Goal: Information Seeking & Learning: Find specific fact

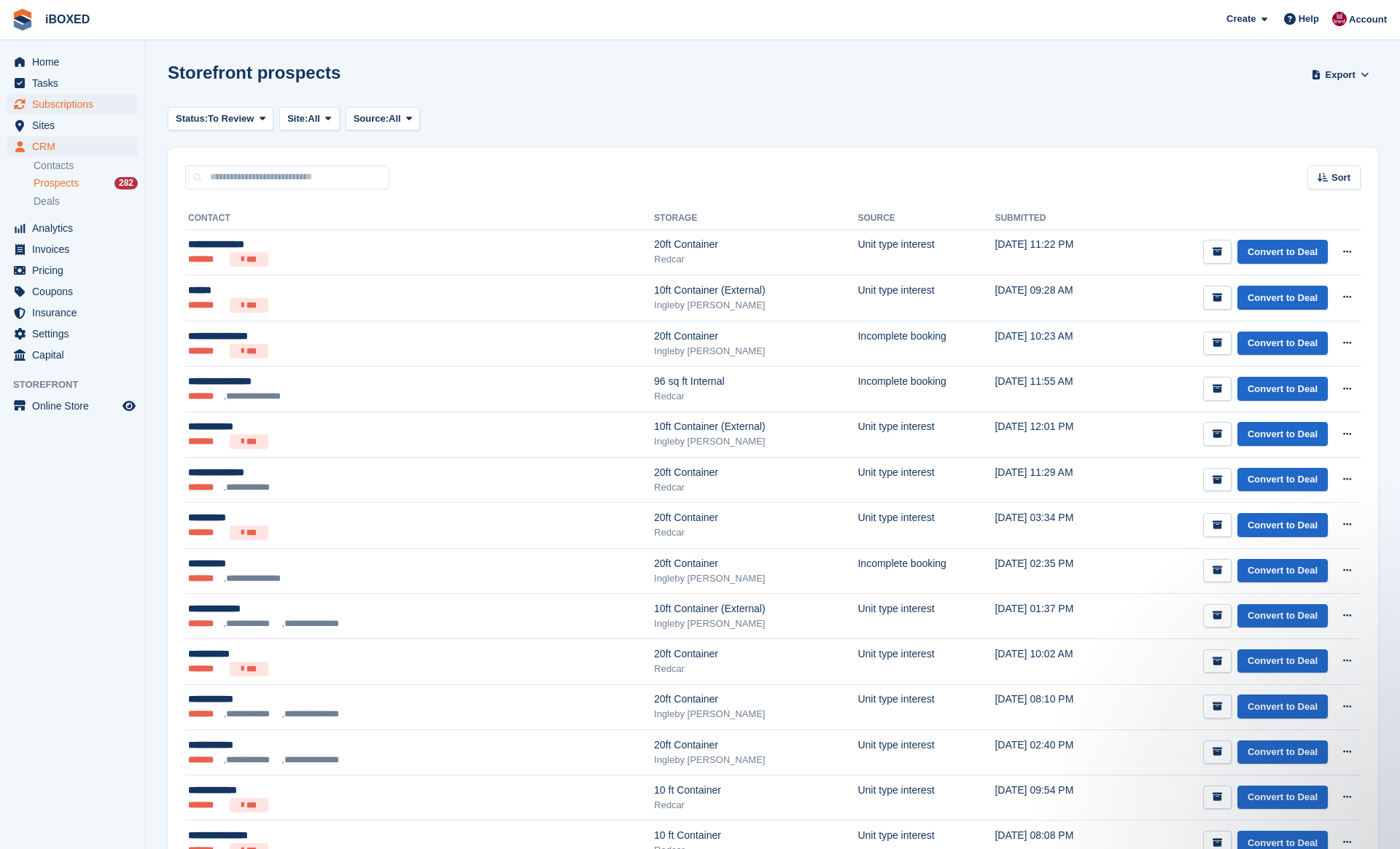
click at [100, 98] on span "Subscriptions" at bounding box center [75, 104] width 87 height 20
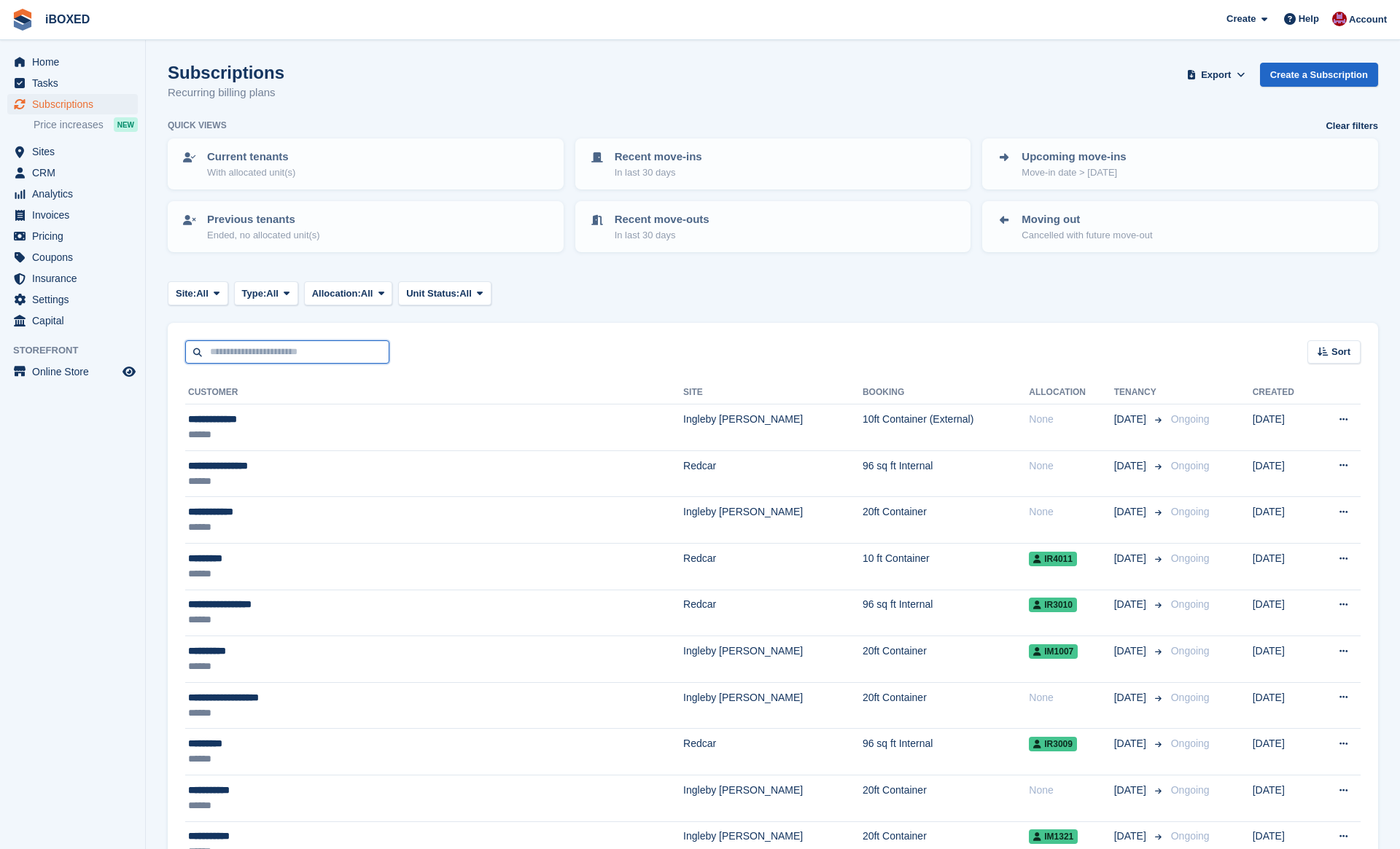
click at [303, 350] on input "text" at bounding box center [287, 352] width 204 height 24
type input "******"
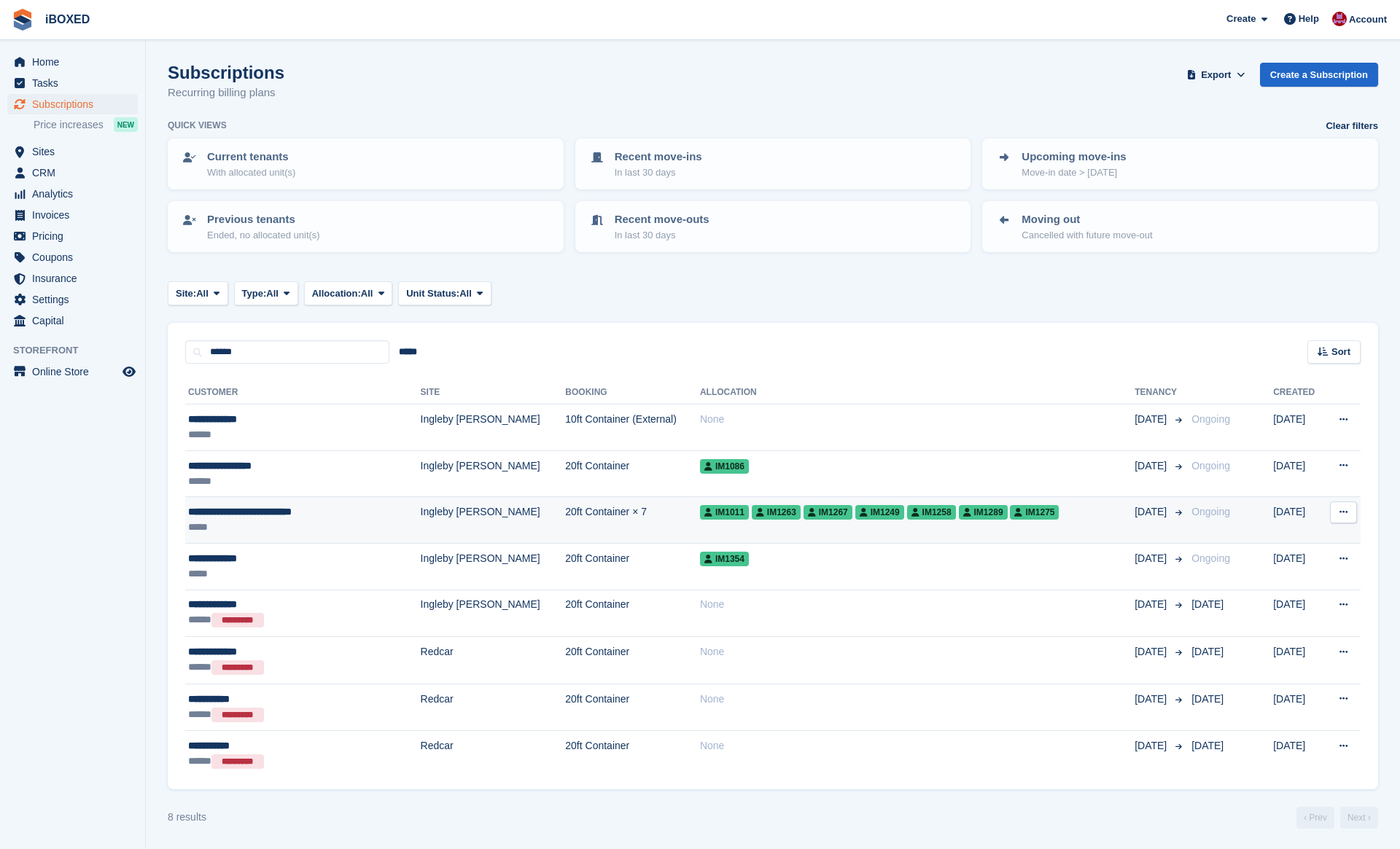
click at [307, 512] on div "**********" at bounding box center [284, 512] width 191 height 15
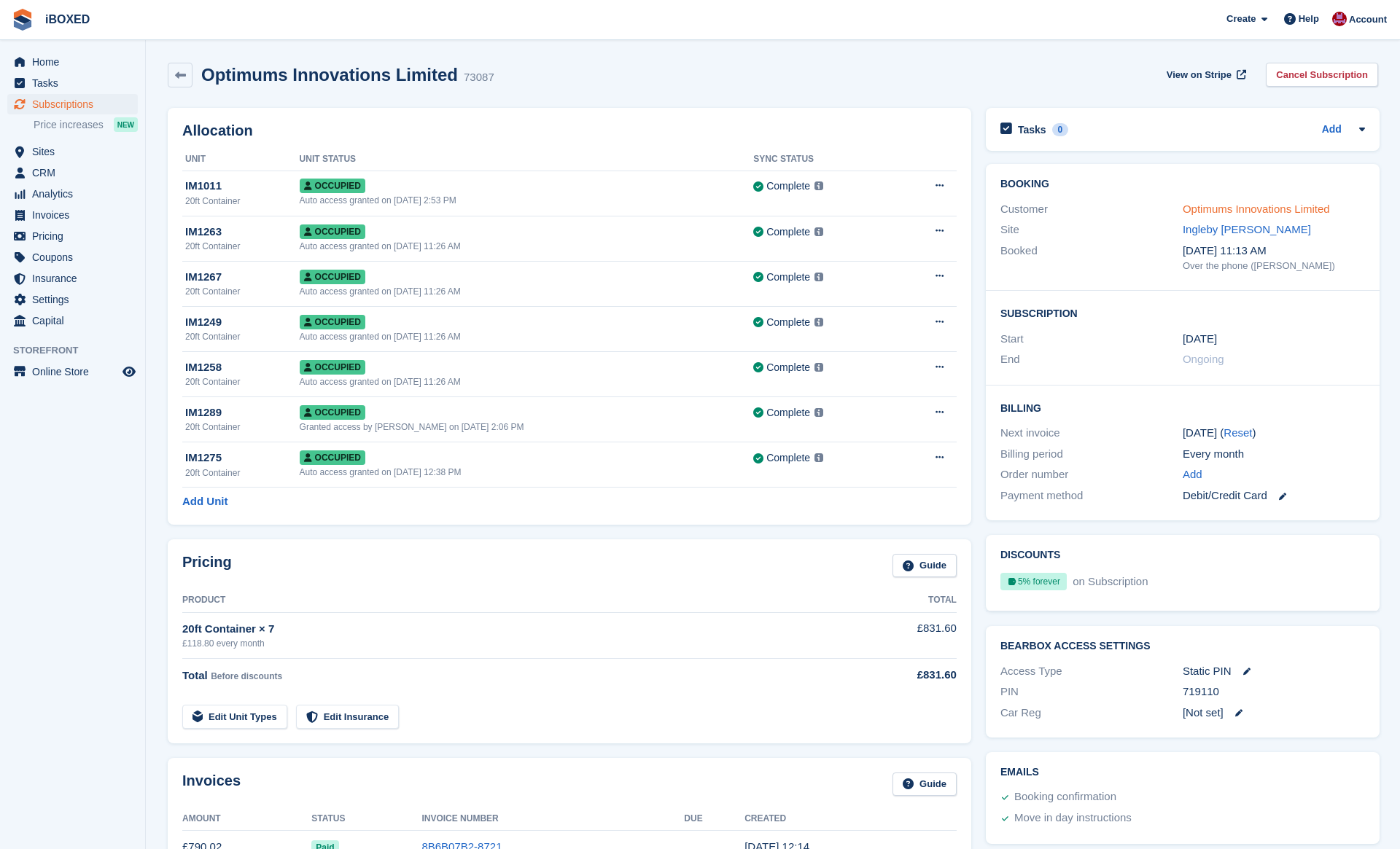
click at [1218, 208] on link "Optimums Innovations Limited" at bounding box center [1256, 208] width 147 height 13
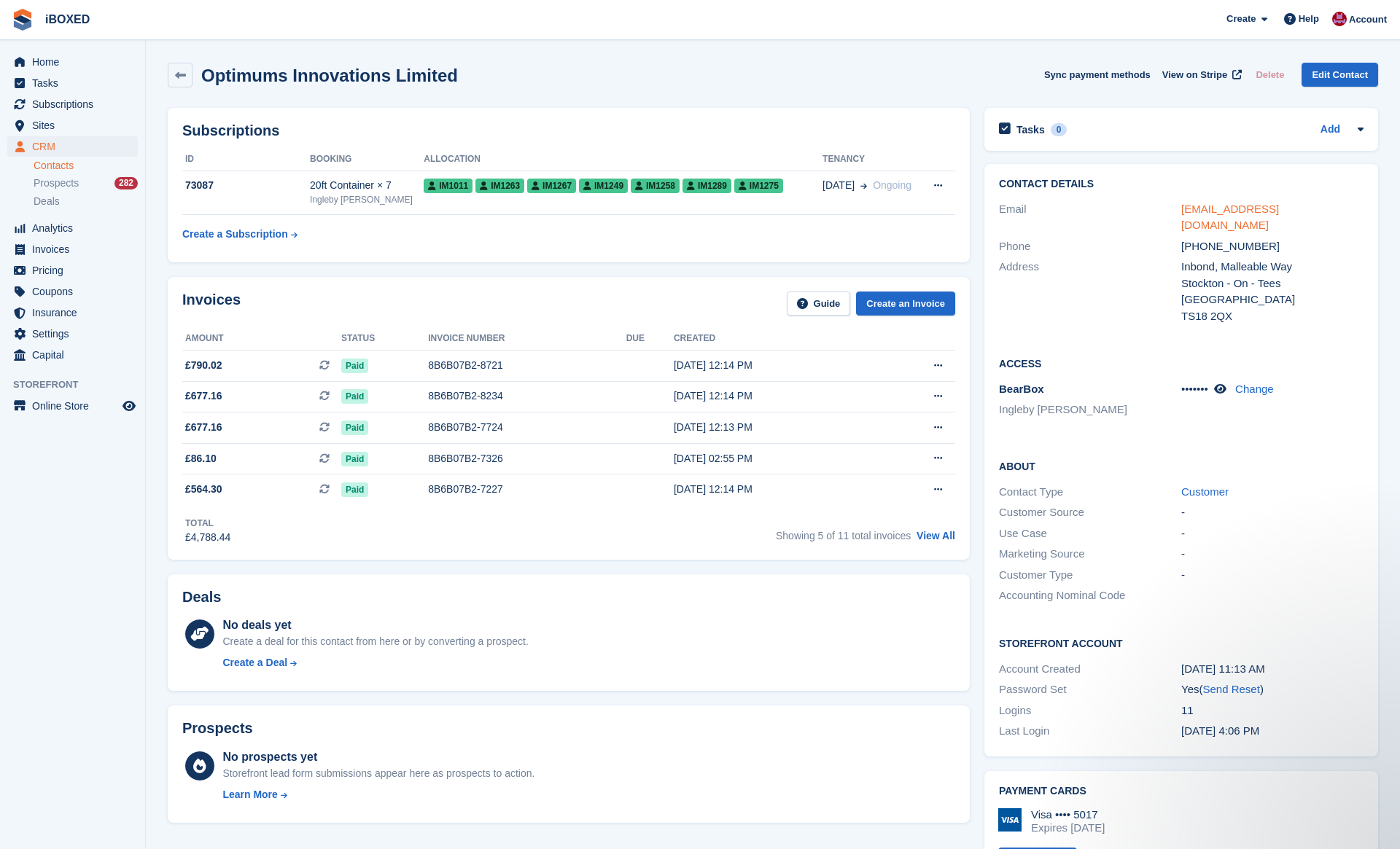
click at [1243, 207] on link "[EMAIL_ADDRESS][DOMAIN_NAME]" at bounding box center [1229, 217] width 97 height 29
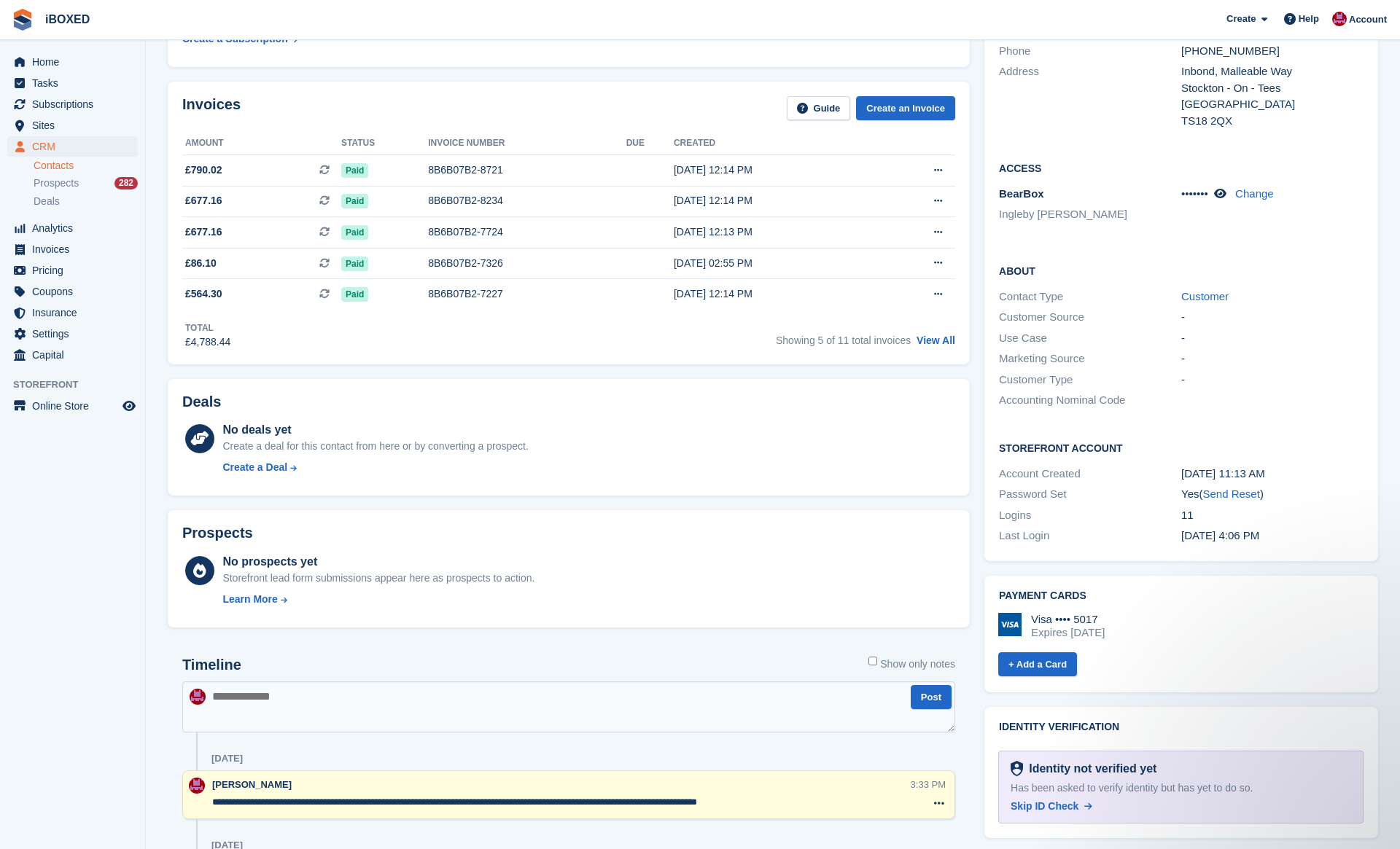
scroll to position [27, 0]
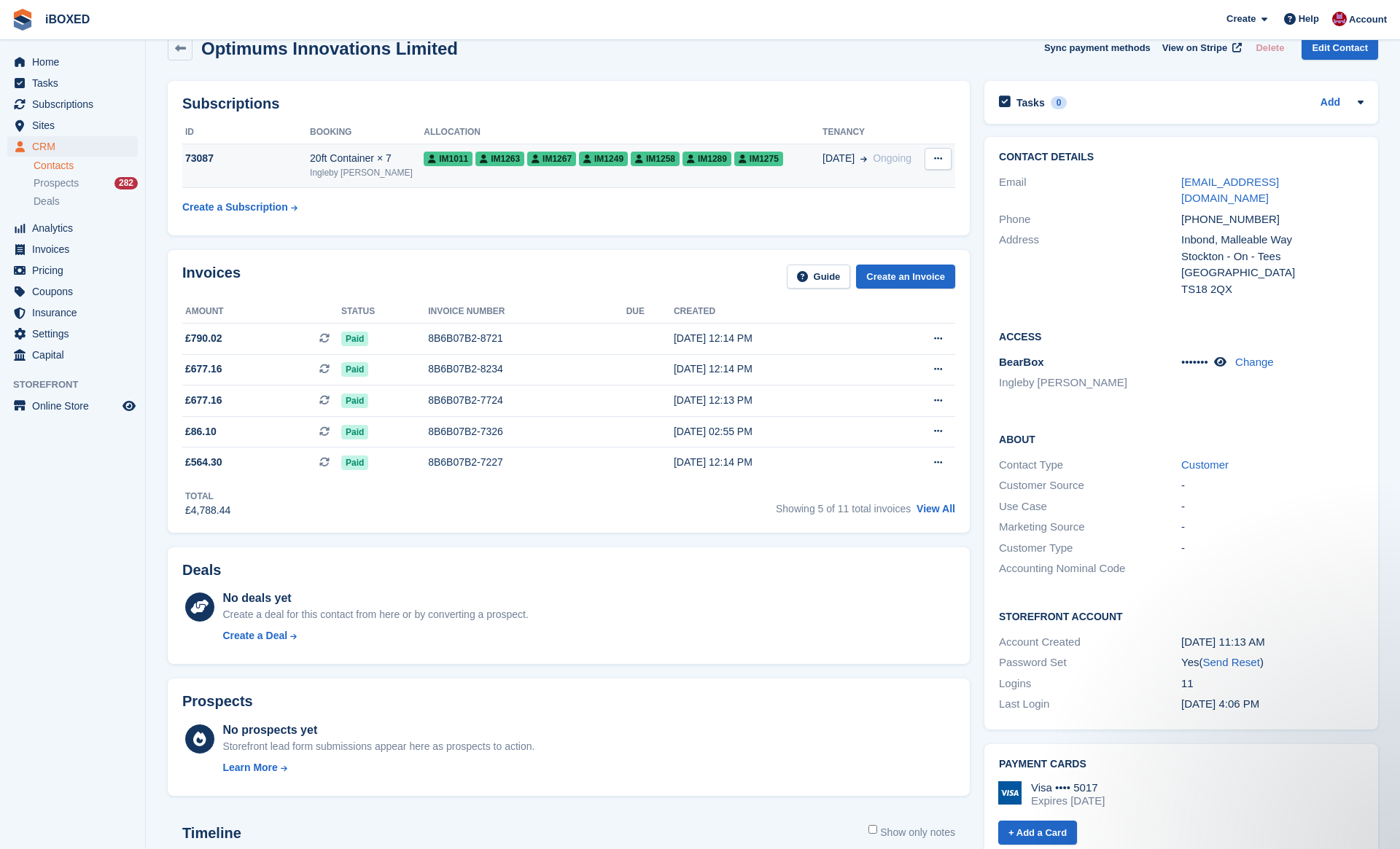
click at [584, 163] on span "IM1249" at bounding box center [603, 158] width 49 height 14
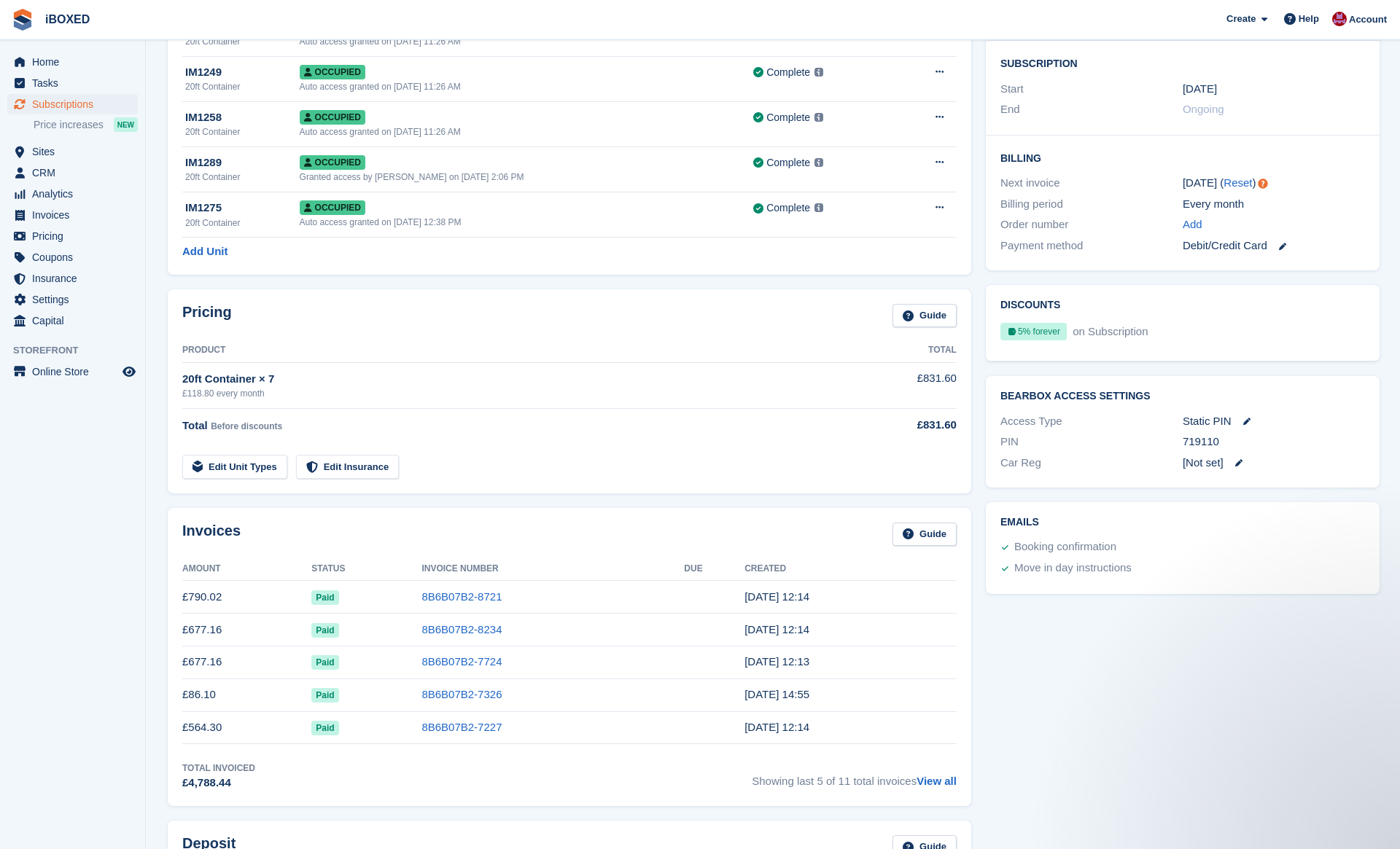
scroll to position [253, 0]
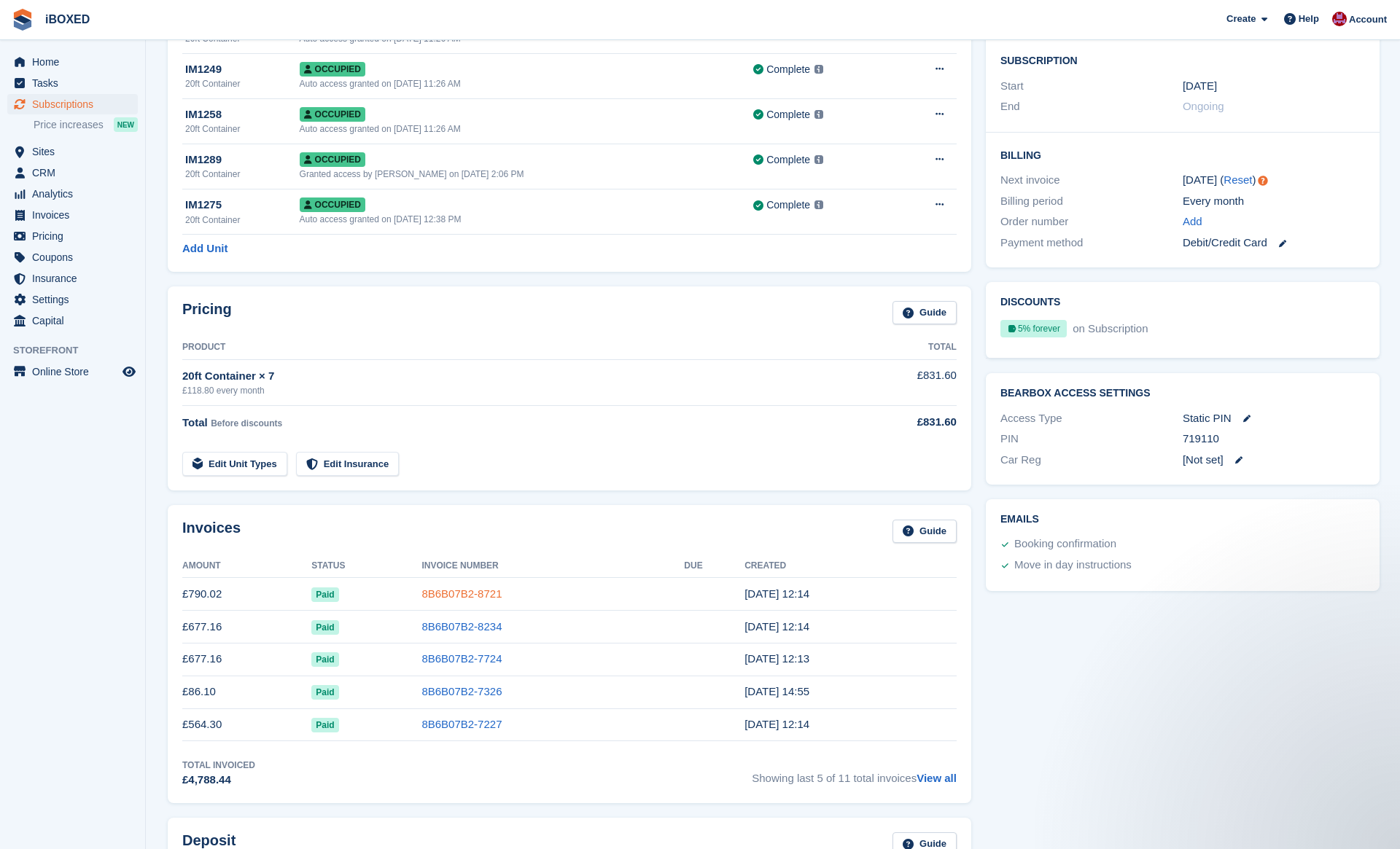
click at [496, 588] on link "8B6B07B2-8721" at bounding box center [461, 593] width 80 height 13
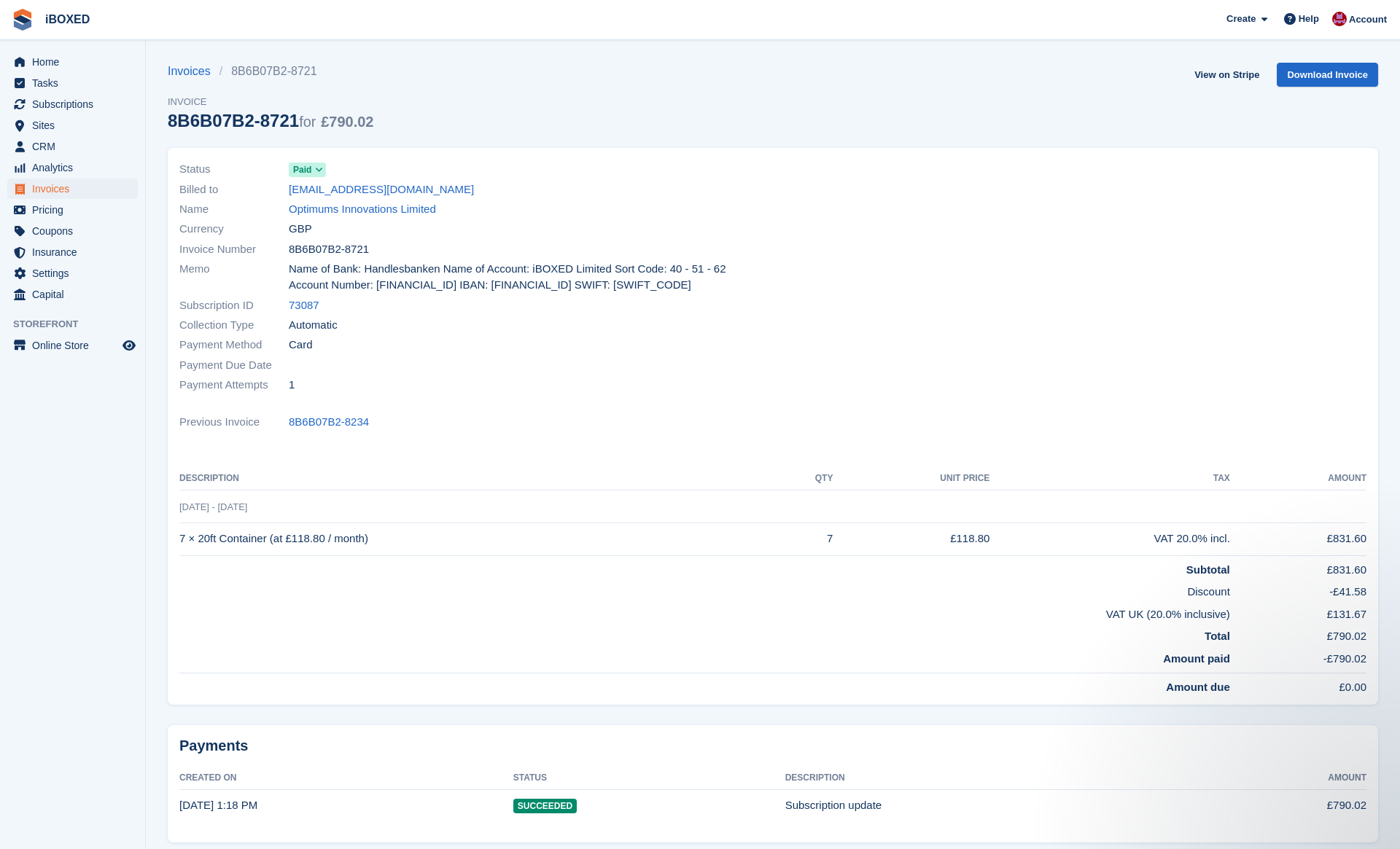
click at [457, 311] on div "Subscription ID 73087" at bounding box center [472, 305] width 584 height 19
click at [343, 212] on link "Optimums Innovations Limited" at bounding box center [362, 210] width 147 height 17
click at [343, 208] on link "Optimums Innovations Limited" at bounding box center [362, 210] width 147 height 17
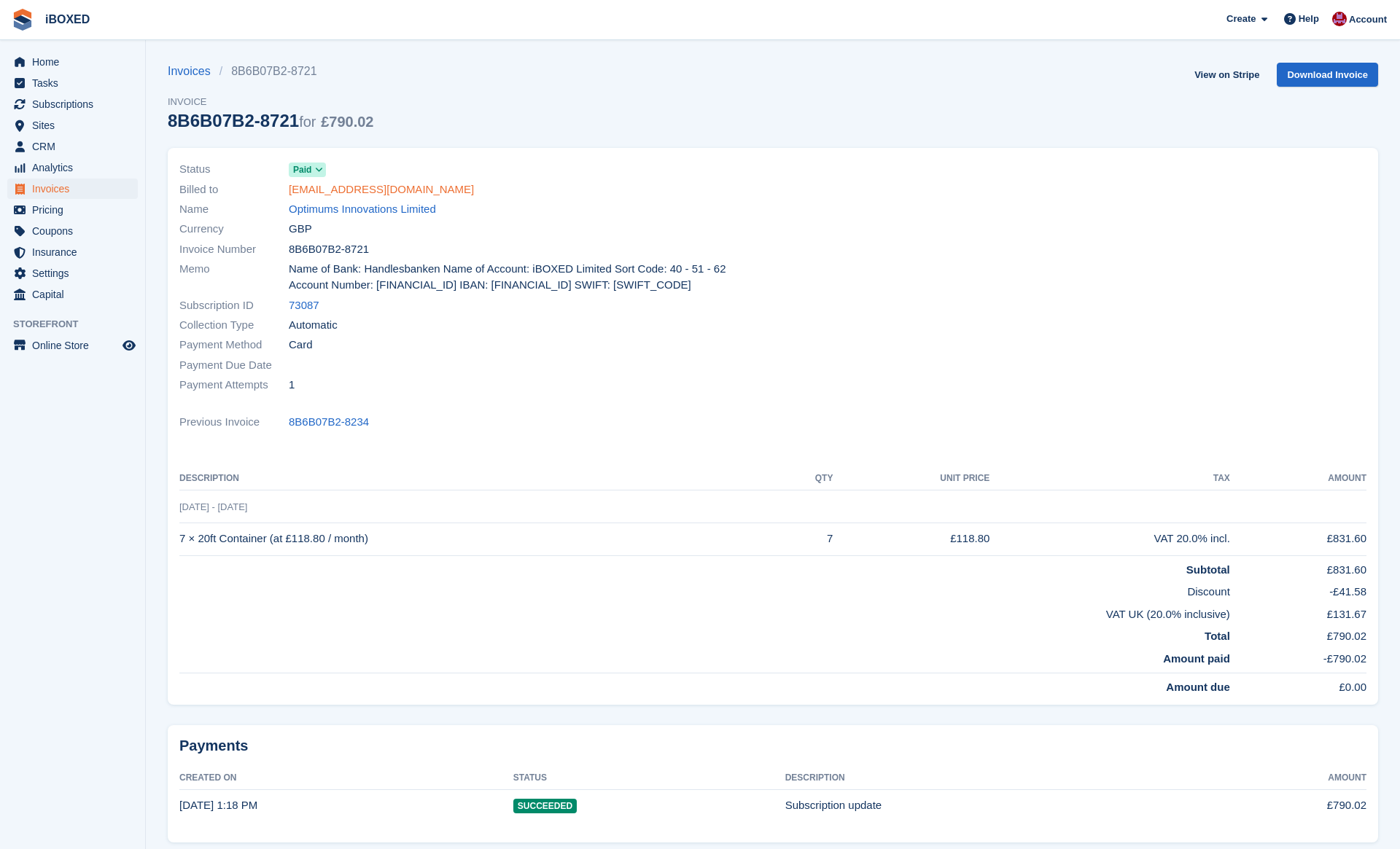
click at [542, 335] on div "Payment Method Card" at bounding box center [472, 345] width 584 height 19
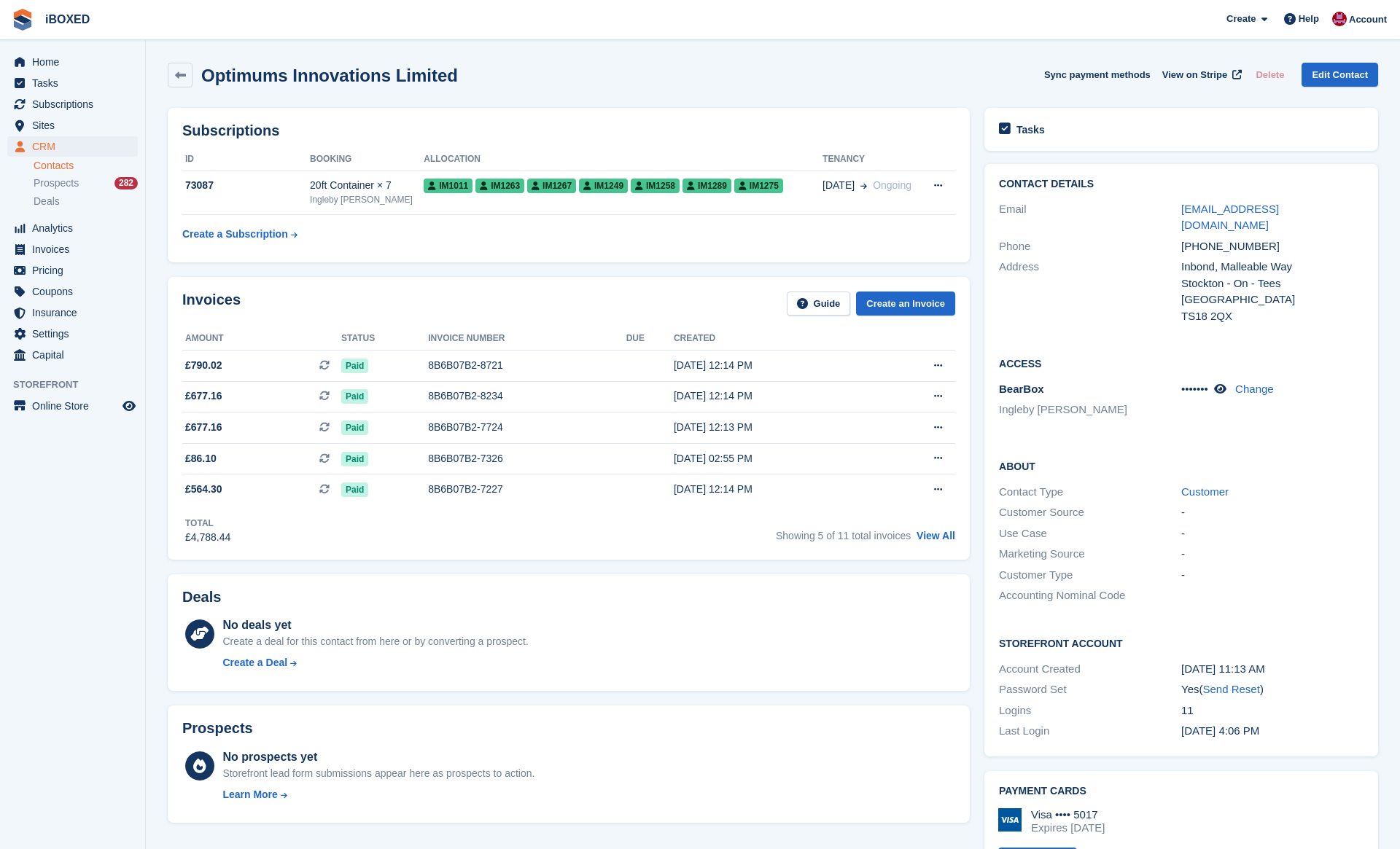
click at [363, 208] on td "20ft Container × 7 [PERSON_NAME]" at bounding box center [367, 192] width 113 height 45
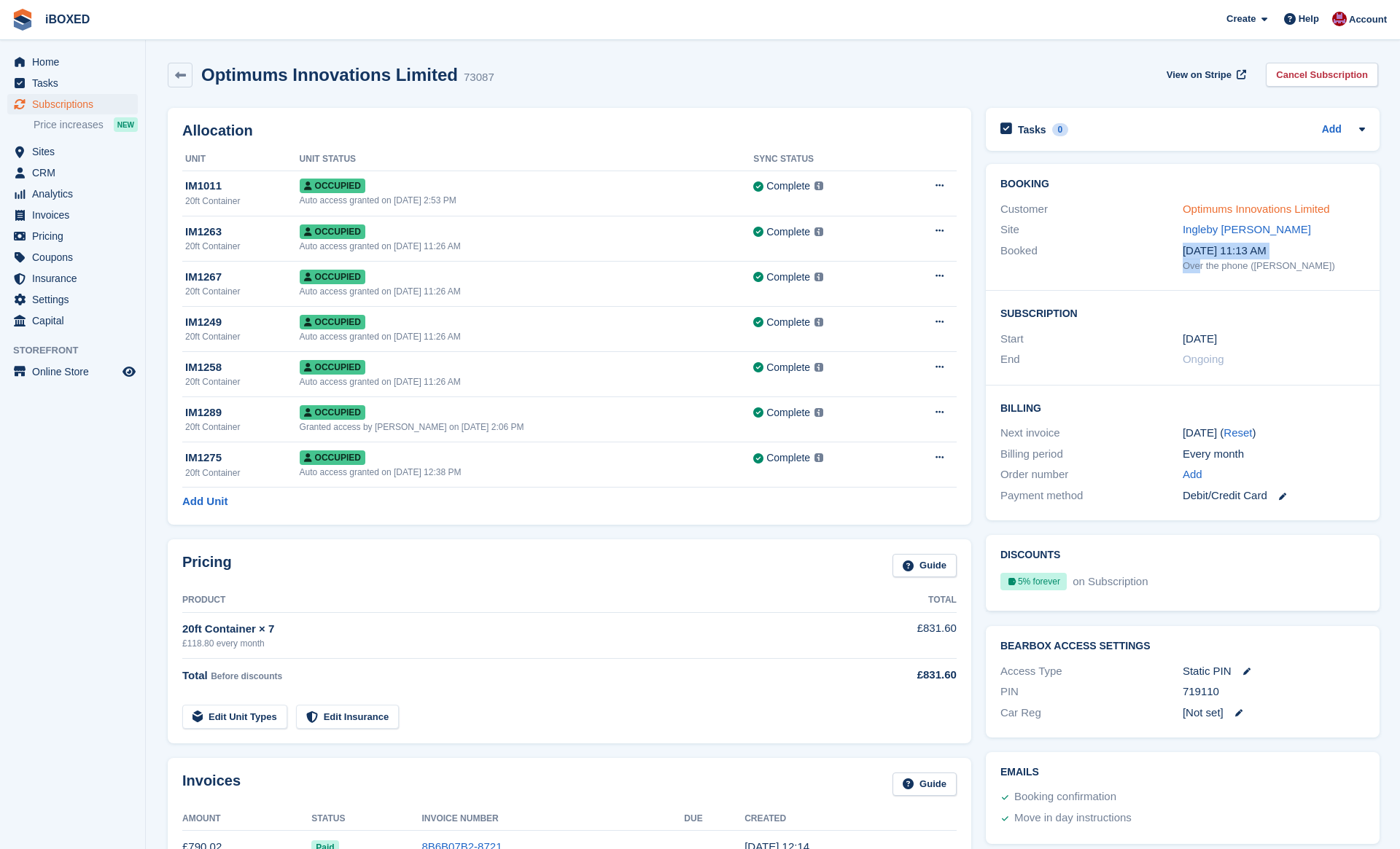
click at [1234, 208] on link "Optimums Innovations Limited" at bounding box center [1256, 208] width 147 height 13
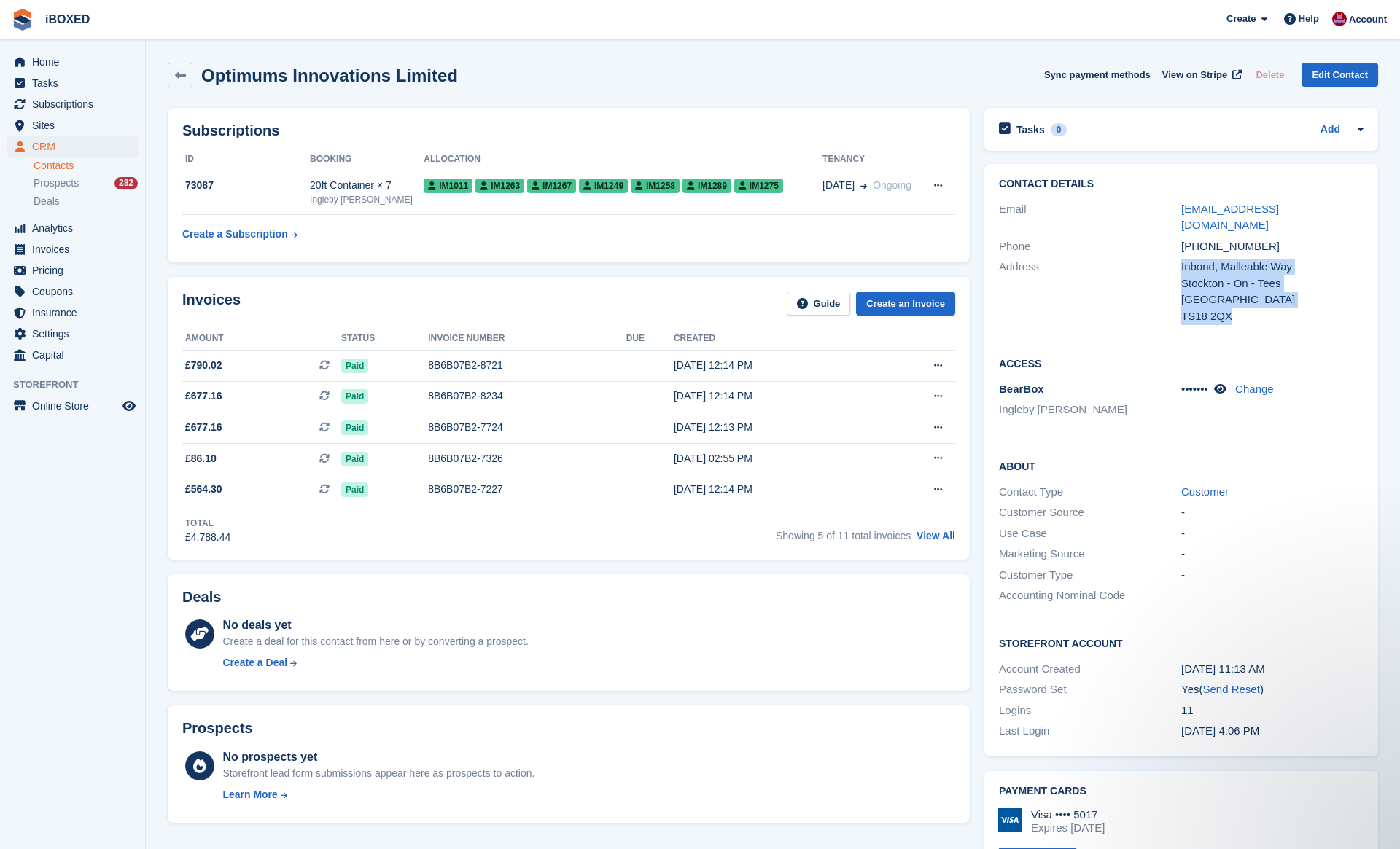
drag, startPoint x: 1181, startPoint y: 248, endPoint x: 1245, endPoint y: 310, distance: 89.1
click at [1245, 310] on div "Contact Details Email andreah27@hotmail.com Phone +447539877956 Address Inbond,…" at bounding box center [1181, 252] width 394 height 177
copy div "Inbond, Malleable Way Stockton - On - Tees United Kingdom TS18 2QX"
